Goal: Check status: Check status

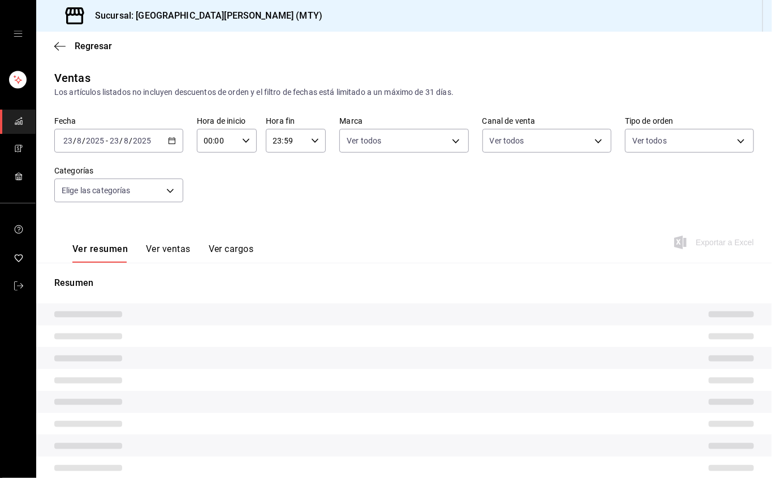
type input "17:59"
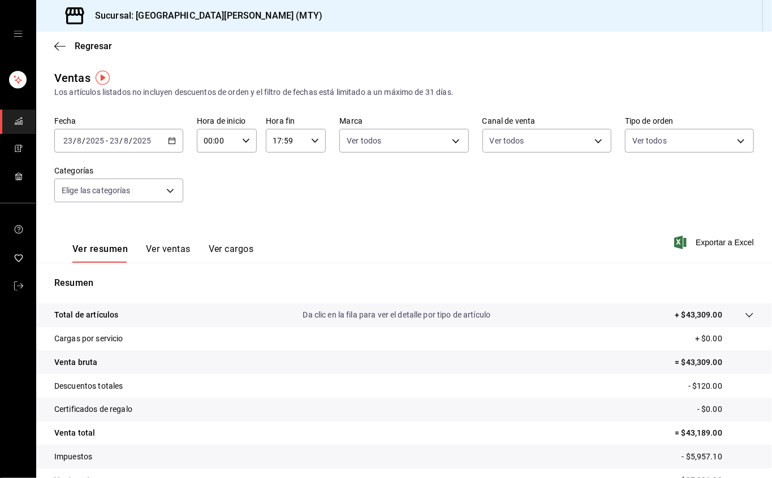
click at [303, 138] on div "17:59 Hora fin" at bounding box center [296, 141] width 60 height 24
click at [82, 44] on div at bounding box center [386, 239] width 772 height 478
click at [91, 44] on font "Regresar" at bounding box center [93, 46] width 37 height 11
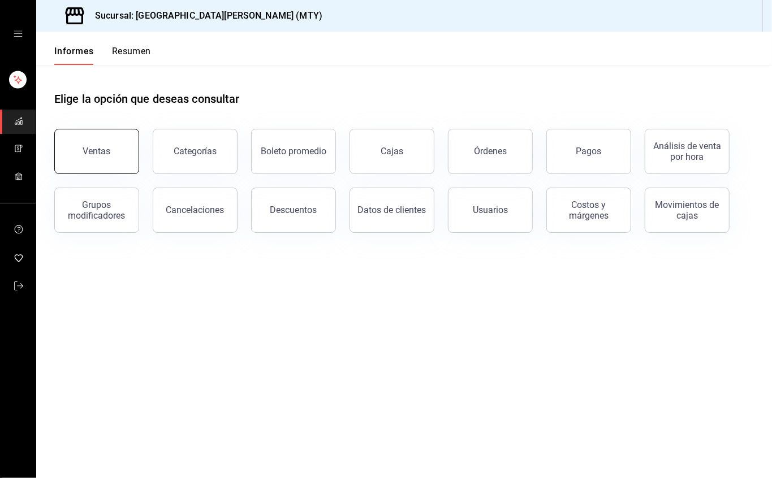
click at [93, 159] on button "Ventas" at bounding box center [96, 151] width 85 height 45
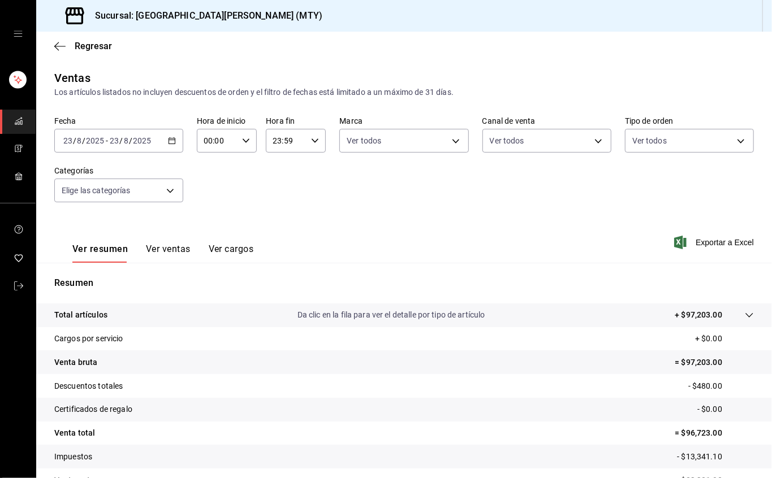
scroll to position [63, 0]
